Goal: Obtain resource: Download file/media

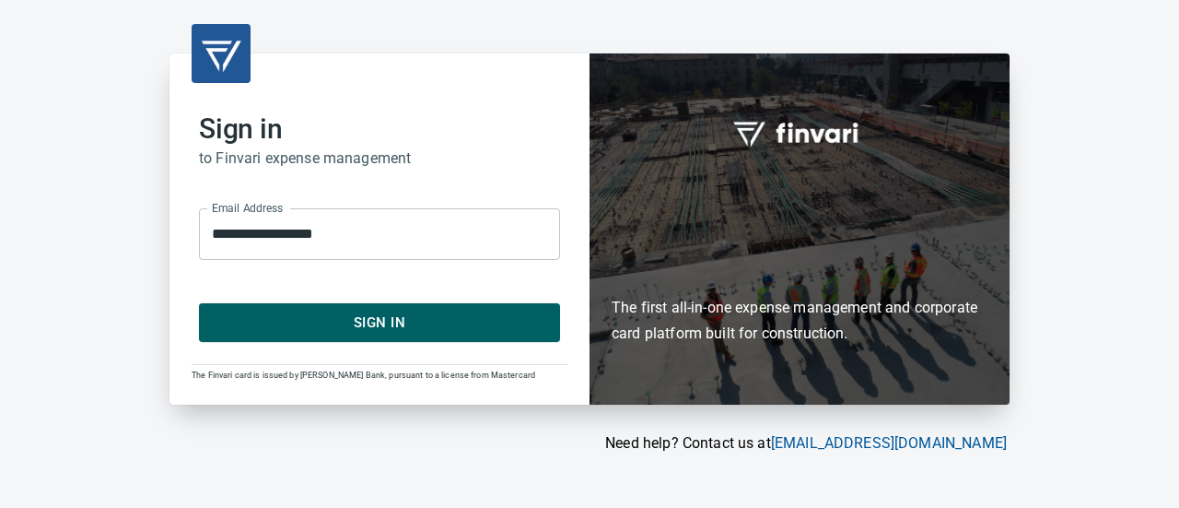
click at [480, 313] on span "Sign In" at bounding box center [379, 322] width 321 height 24
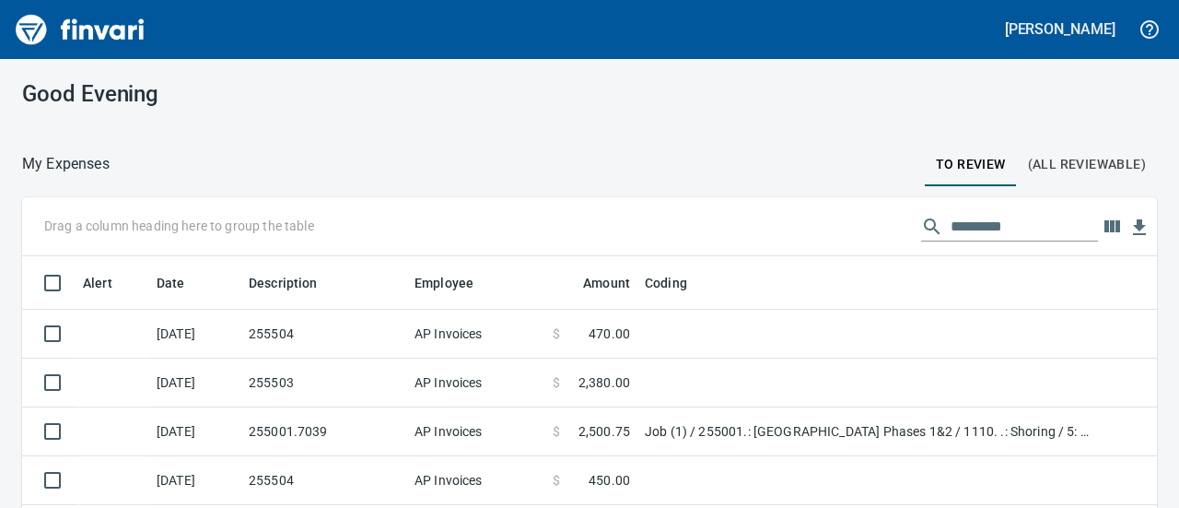
scroll to position [291, 1093]
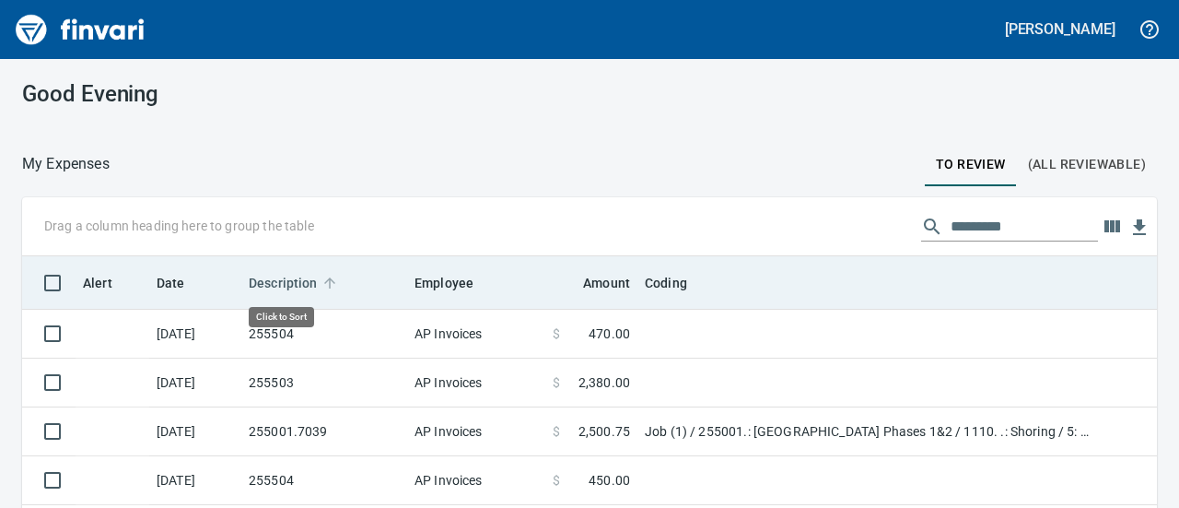
click at [276, 274] on span "Description" at bounding box center [283, 283] width 69 height 22
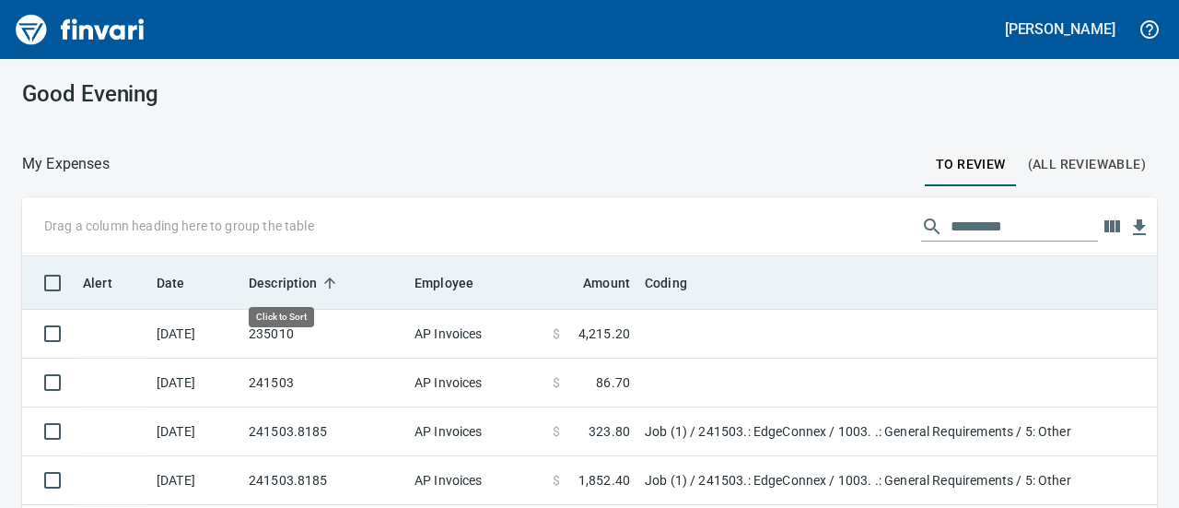
click at [287, 283] on span "Description" at bounding box center [283, 283] width 69 height 22
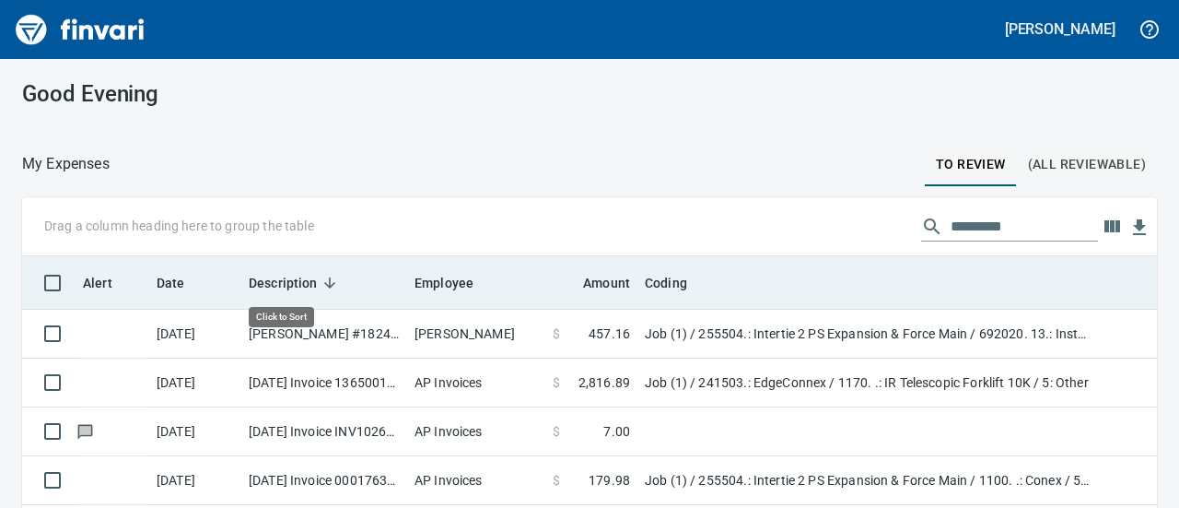
drag, startPoint x: 287, startPoint y: 281, endPoint x: 276, endPoint y: 281, distance: 11.1
click at [276, 281] on span "Description" at bounding box center [283, 283] width 69 height 22
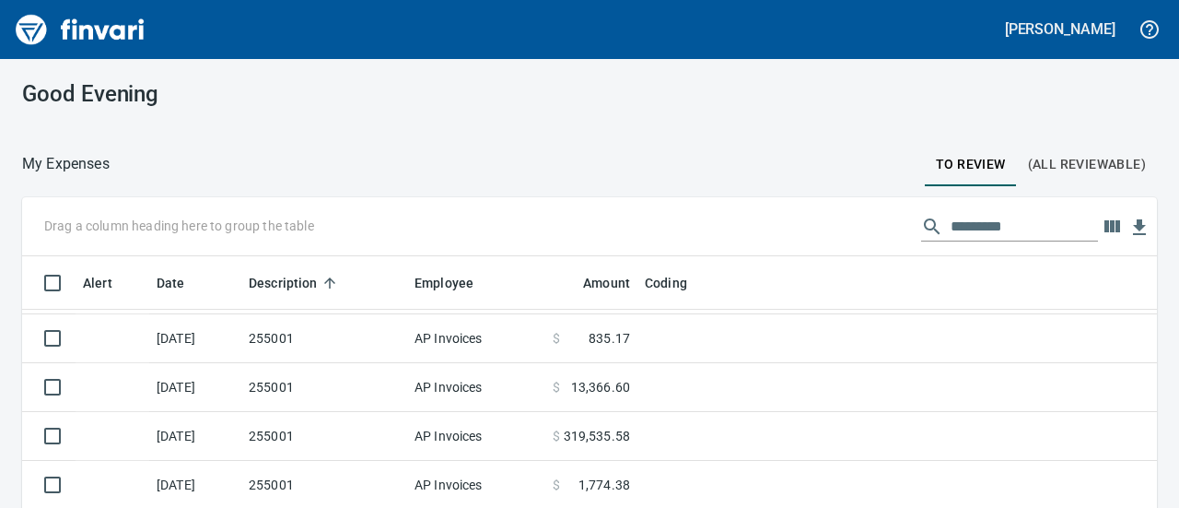
scroll to position [386, 0]
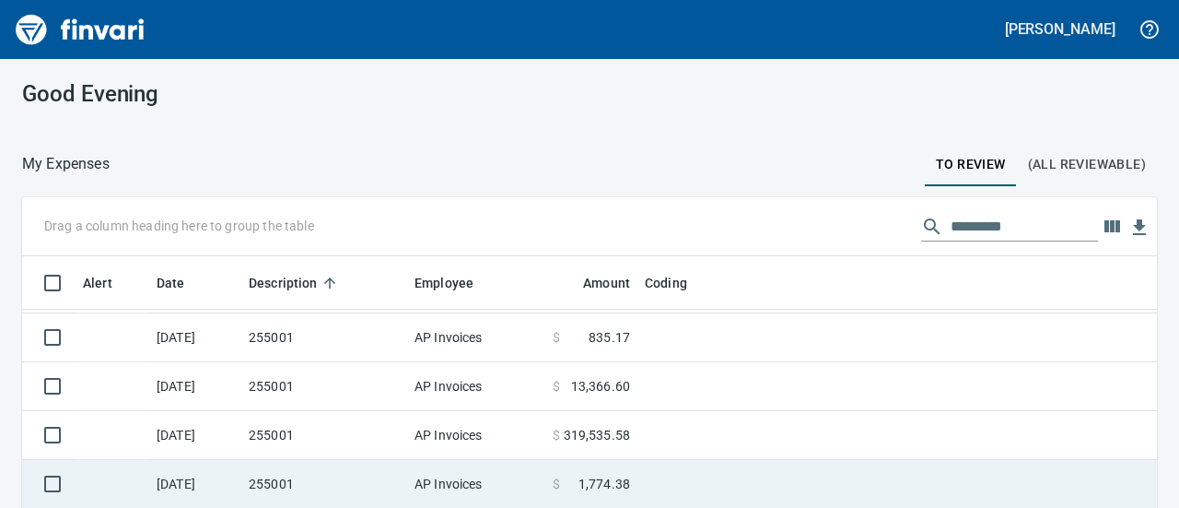
drag, startPoint x: 323, startPoint y: 395, endPoint x: 278, endPoint y: 387, distance: 45.9
click at [278, 387] on td "255001" at bounding box center [324, 386] width 166 height 49
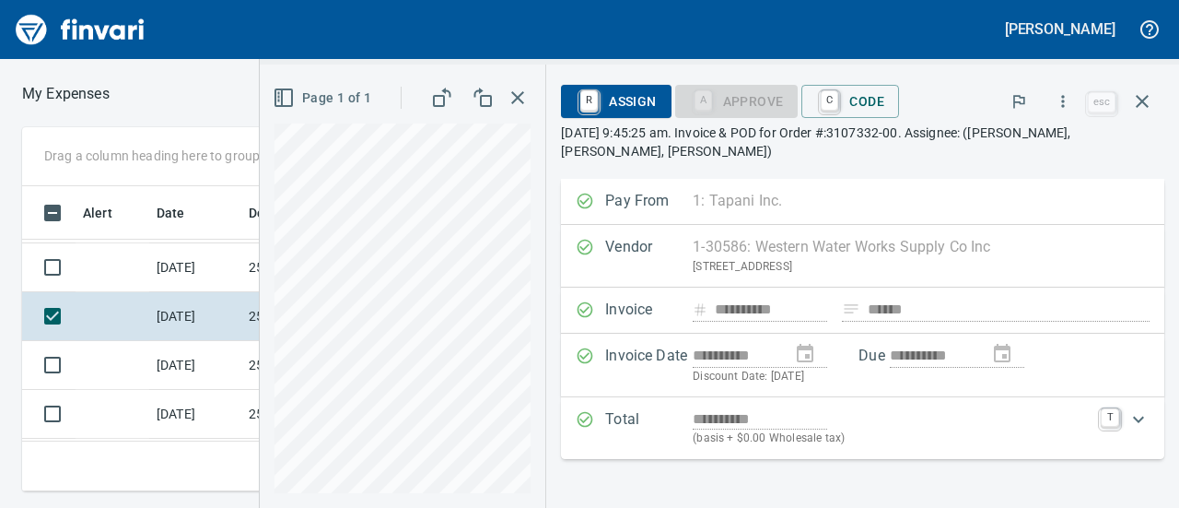
scroll to position [276, 646]
click at [1064, 108] on icon "button" at bounding box center [1063, 101] width 18 height 18
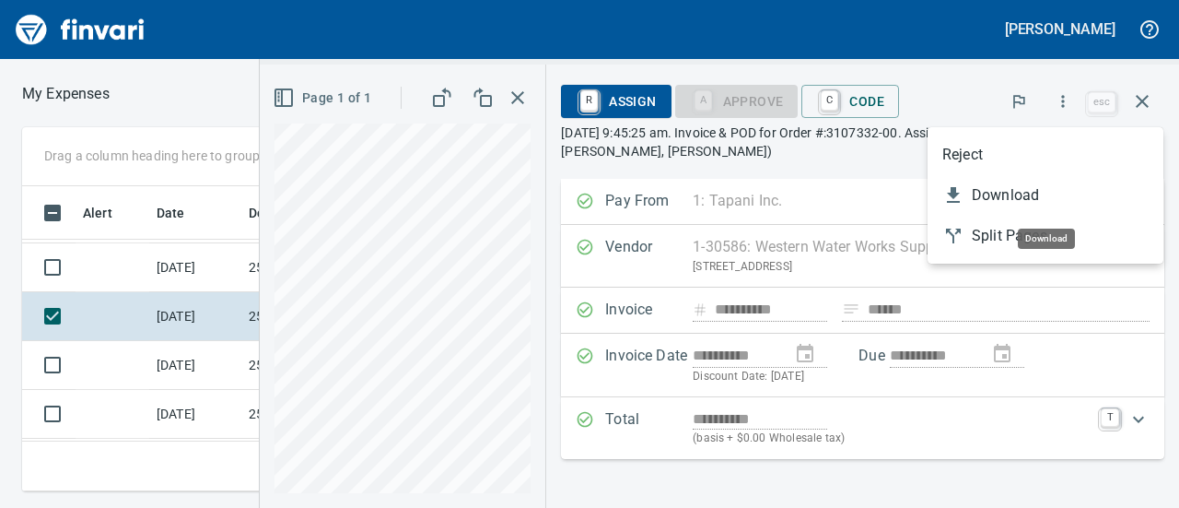
click at [1007, 200] on span "Download" at bounding box center [1060, 195] width 177 height 22
